Goal: Transaction & Acquisition: Purchase product/service

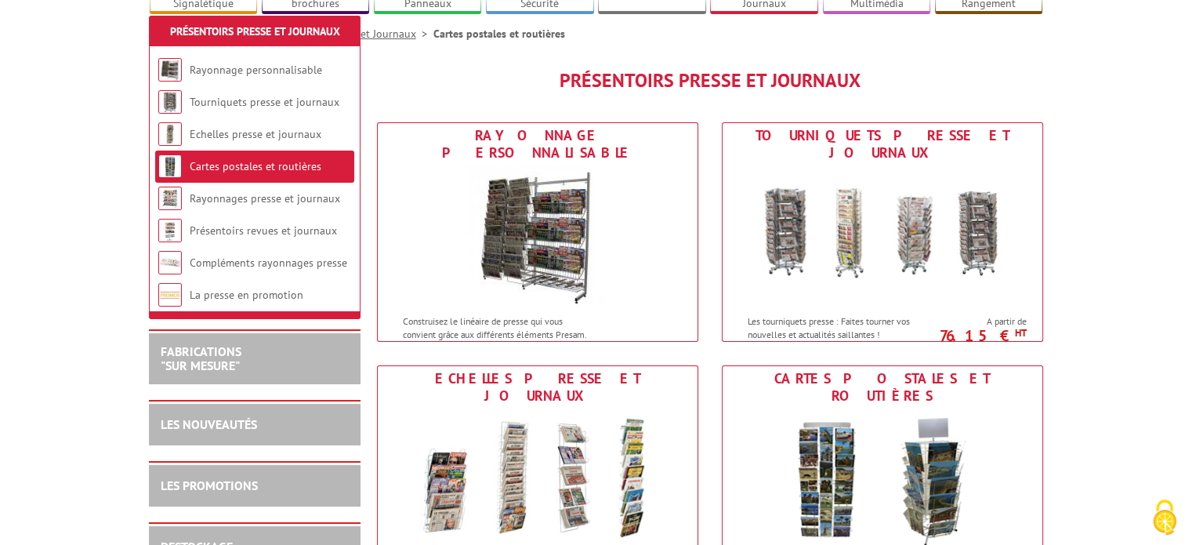
scroll to position [235, 0]
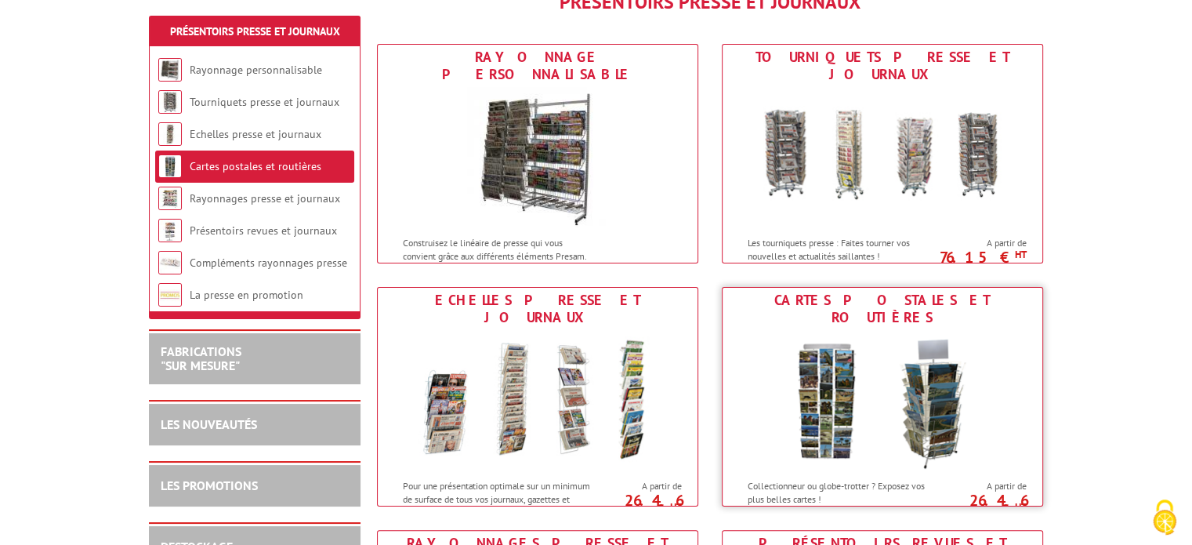
click at [1003, 330] on img at bounding box center [883, 400] width 290 height 141
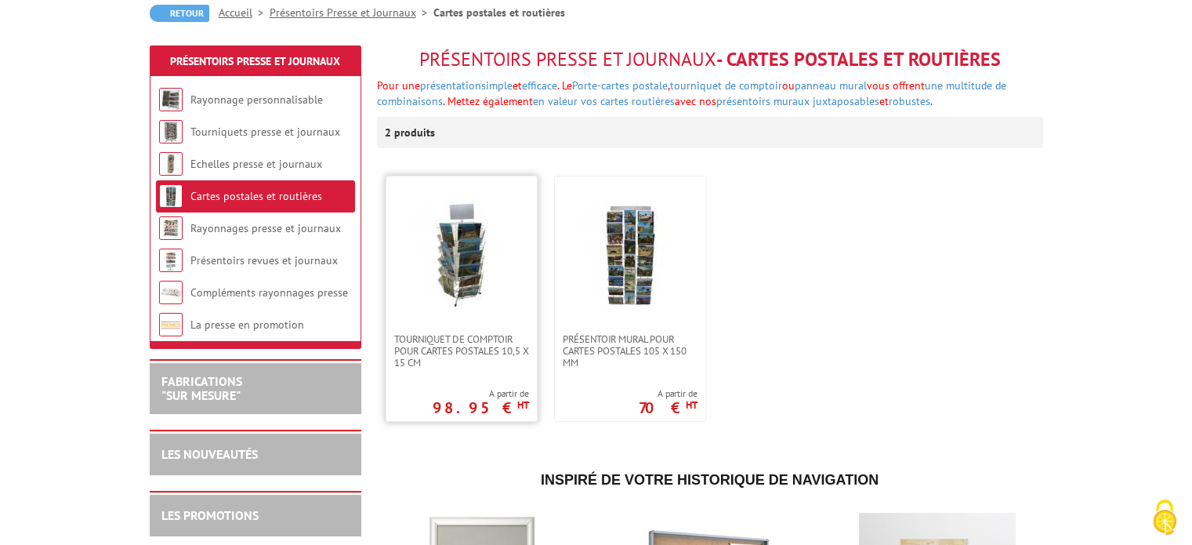
click at [441, 240] on img at bounding box center [462, 255] width 110 height 110
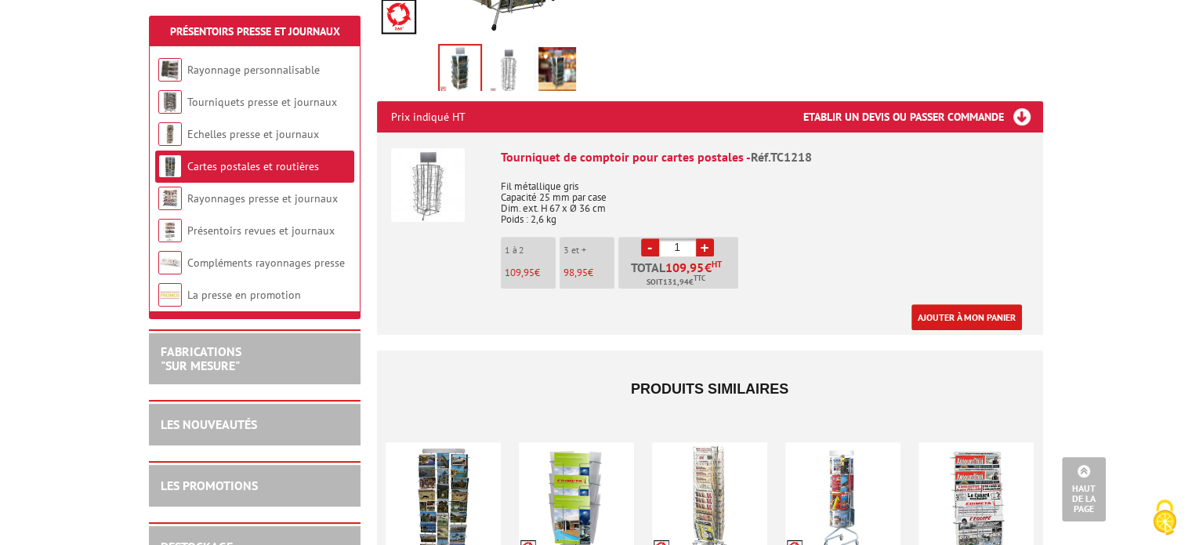
scroll to position [392, 0]
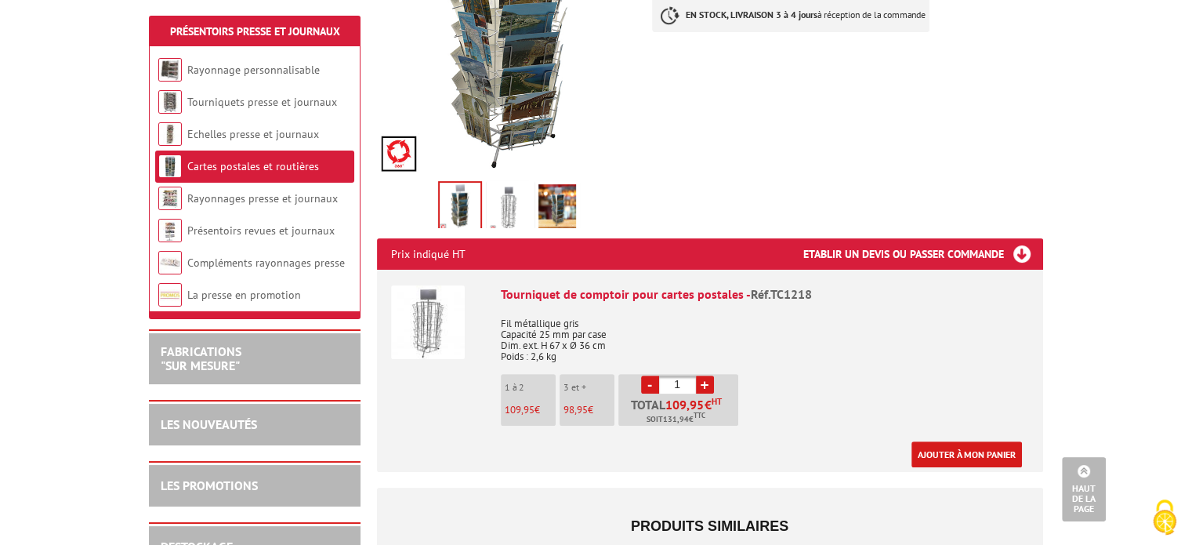
click at [586, 285] on div "Tourniquet de comptoir pour cartes postales - Réf.TC1218" at bounding box center [765, 294] width 528 height 18
click at [452, 285] on img at bounding box center [428, 322] width 74 height 74
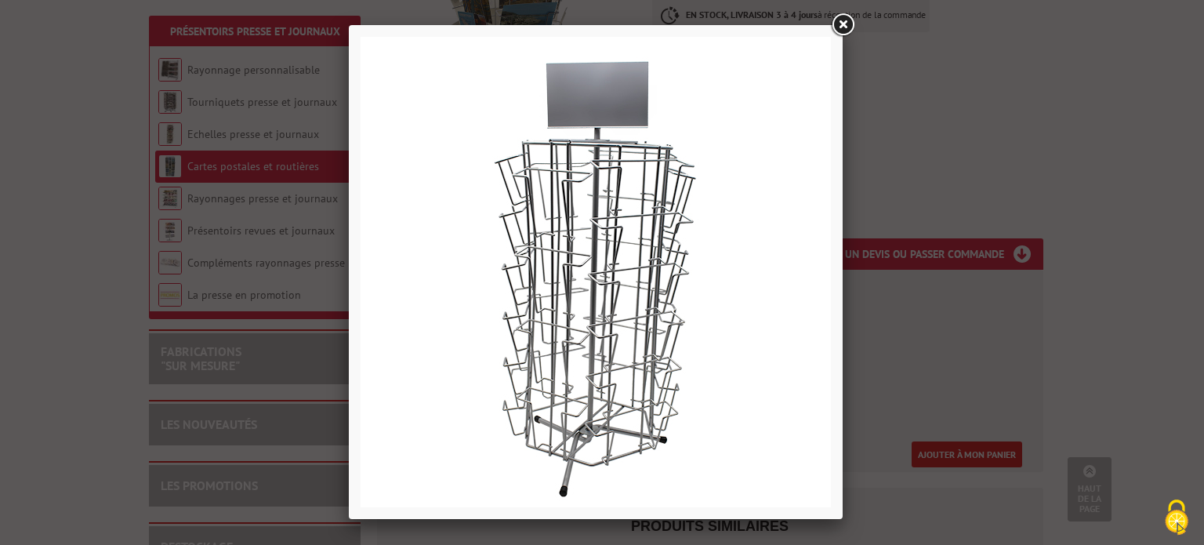
click at [847, 34] on link at bounding box center [843, 25] width 28 height 28
